Goal: Check status: Check status

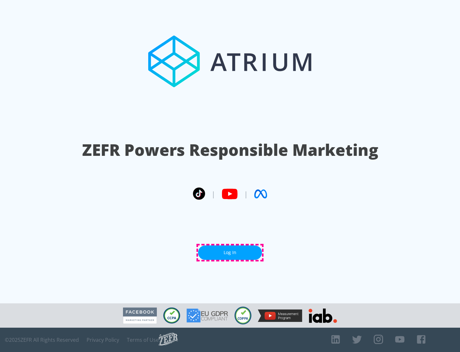
click at [230, 252] on link "Log In" at bounding box center [230, 252] width 64 height 14
